Goal: Information Seeking & Learning: Find specific fact

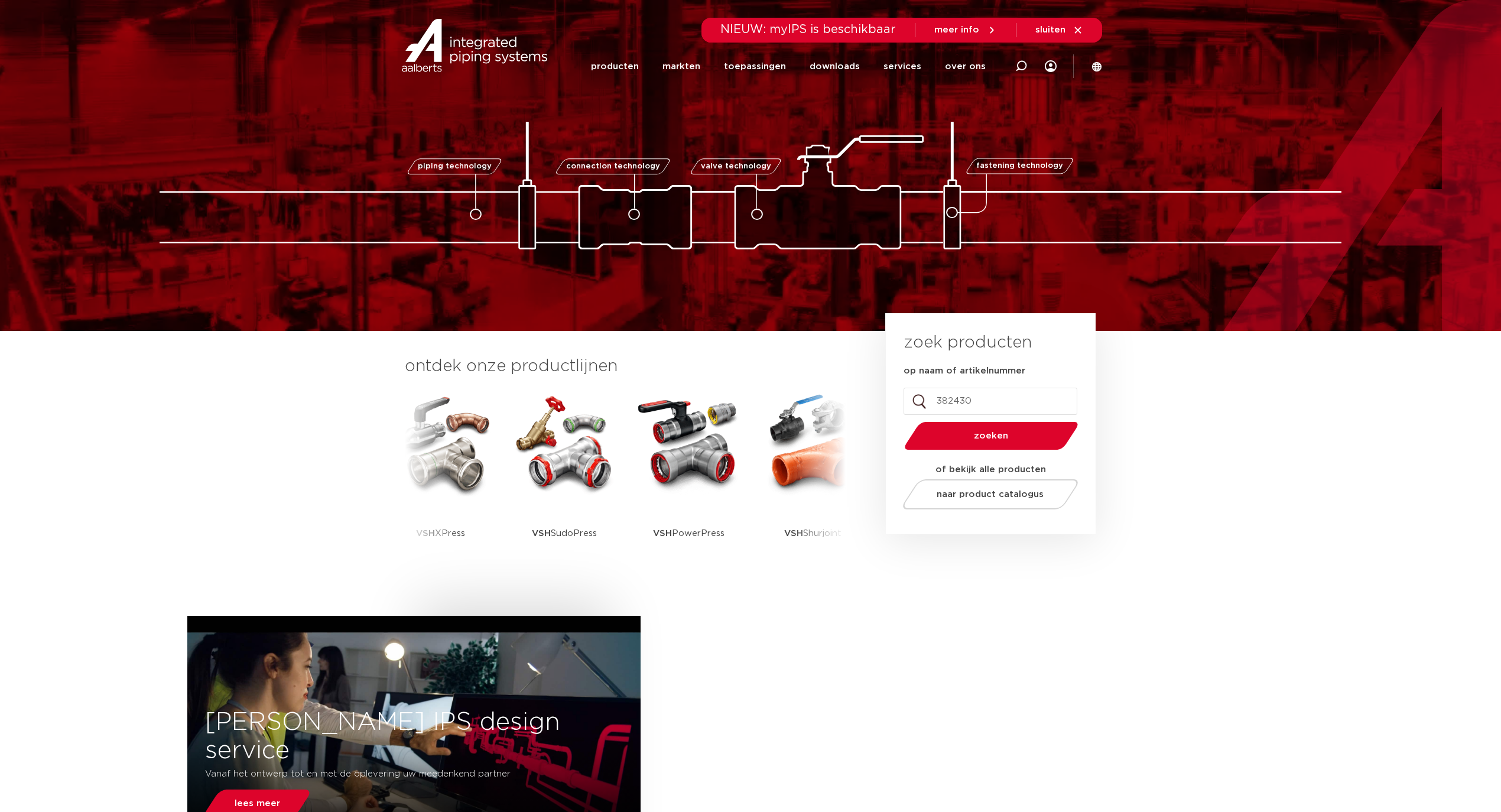
type input "3824304"
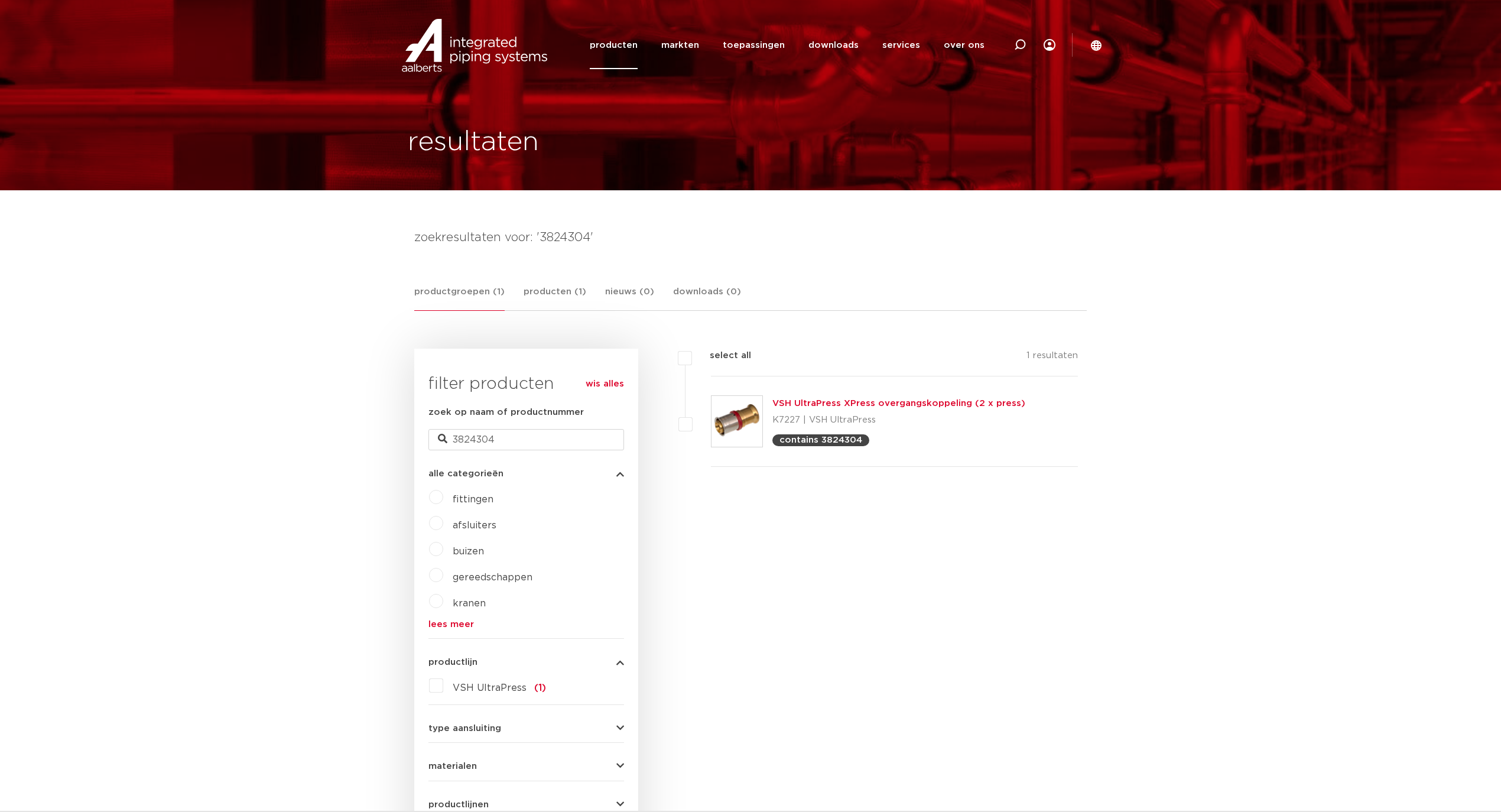
click at [852, 403] on link "VSH UltraPress XPress overgangskoppeling (2 x press)" at bounding box center [899, 403] width 253 height 9
